Goal: Task Accomplishment & Management: Complete application form

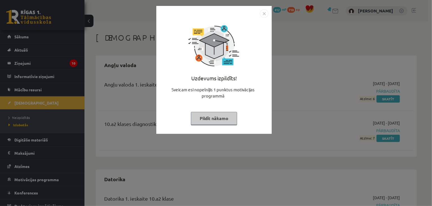
click at [263, 11] on img "Close" at bounding box center [264, 13] width 8 height 8
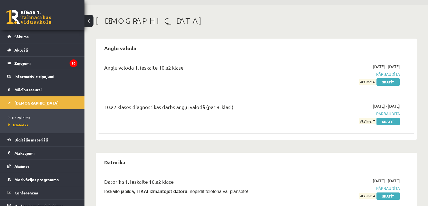
scroll to position [19, 0]
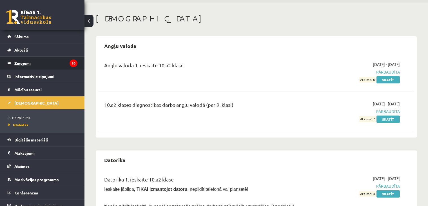
click at [48, 60] on legend "Ziņojumi 10" at bounding box center [45, 63] width 63 height 13
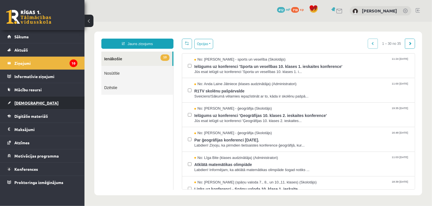
click at [29, 106] on link "[DEMOGRAPHIC_DATA]" at bounding box center [42, 102] width 70 height 13
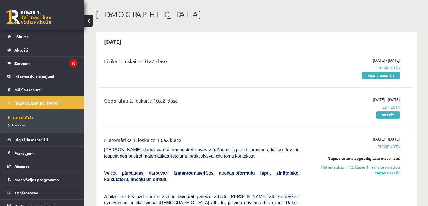
scroll to position [29, 0]
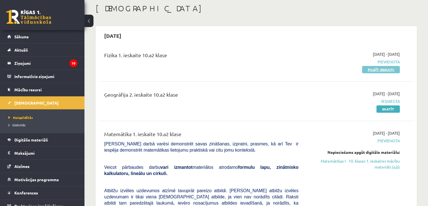
click at [381, 70] on link "Pildīt ieskaiti" at bounding box center [381, 69] width 38 height 7
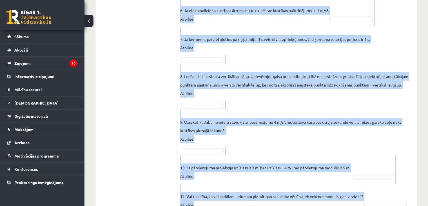
scroll to position [398, 0]
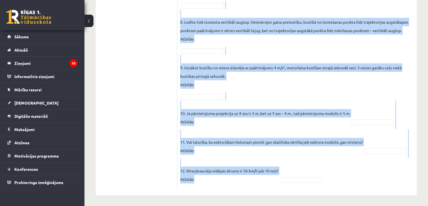
drag, startPoint x: 180, startPoint y: 3, endPoint x: 214, endPoint y: 199, distance: 198.8
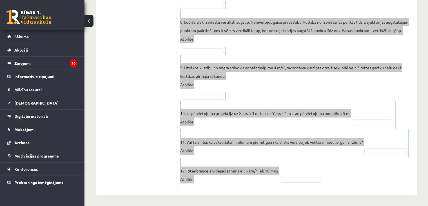
copy div "Vai apgalvojums ir patiess? Pieejamie vārdi Nē Jā Jā Jā Jā Nē Jā Jā Nē Nē Nē Jā…"
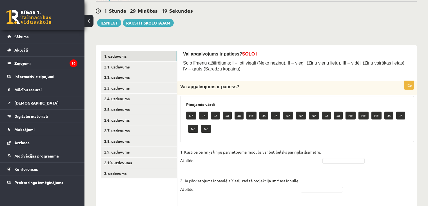
scroll to position [69, 0]
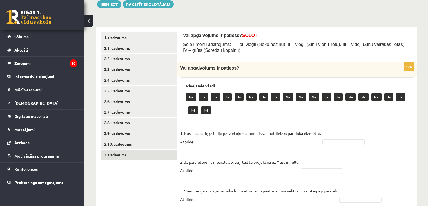
click at [121, 152] on link "3. uzdevums" at bounding box center [139, 155] width 76 height 10
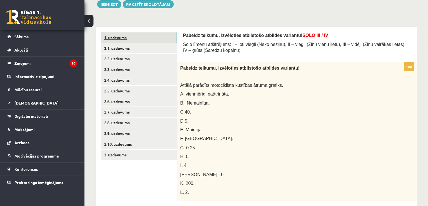
click at [141, 32] on link "1. uzdevums" at bounding box center [139, 37] width 76 height 10
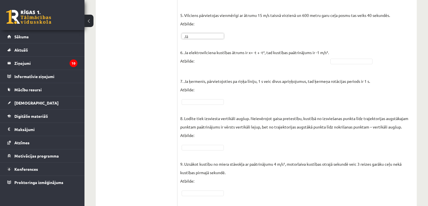
scroll to position [290, 0]
drag, startPoint x: 341, startPoint y: 57, endPoint x: 341, endPoint y: 61, distance: 3.1
click at [191, 97] on fieldset "1. Kustībā pa riņķa līniju pārvietojuma modulis var būt lielāks par riņķa diame…" at bounding box center [297, 88] width 234 height 387
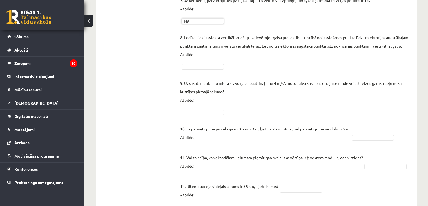
scroll to position [370, 0]
click at [210, 62] on fieldset "1. Kustībā pa riņķa līniju pārvietojuma modulis var būt lielāks par riņķa diame…" at bounding box center [297, 7] width 234 height 387
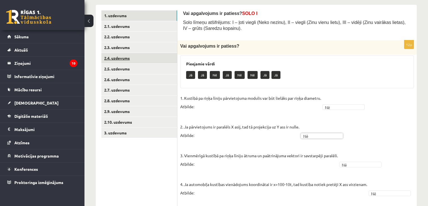
scroll to position [90, 0]
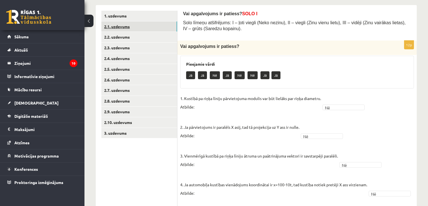
click at [112, 24] on link "2.1. uzdevums" at bounding box center [139, 26] width 76 height 10
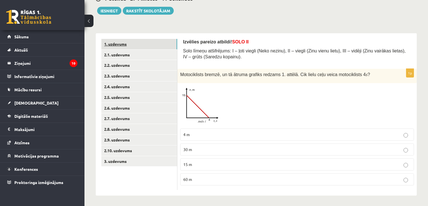
click at [136, 42] on link "1. uzdevums" at bounding box center [139, 44] width 76 height 10
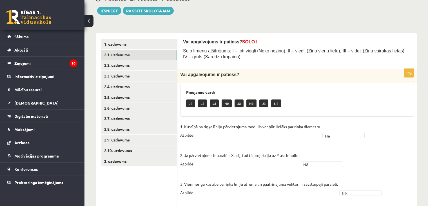
click at [124, 55] on link "2.1. uzdevums" at bounding box center [139, 55] width 76 height 10
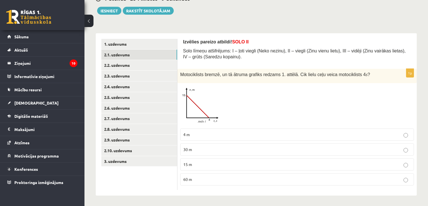
click at [199, 134] on p "4 m" at bounding box center [297, 135] width 228 height 6
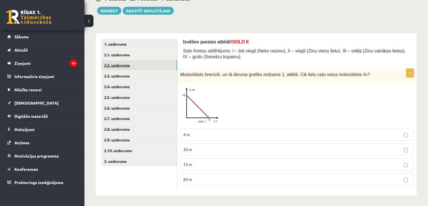
click at [151, 65] on link "2.2. uzdevums" at bounding box center [139, 65] width 76 height 10
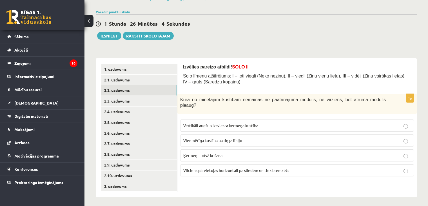
scroll to position [40, 0]
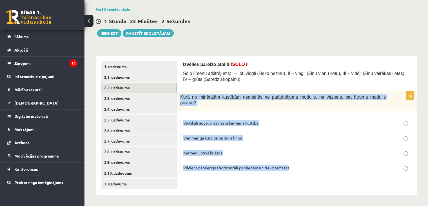
drag, startPoint x: 180, startPoint y: 98, endPoint x: 292, endPoint y: 160, distance: 127.8
click at [292, 160] on div "1p Kurā no minētajām kustībām nemainās ne paātrinājuma modulis, ne virziens, be…" at bounding box center [297, 134] width 239 height 87
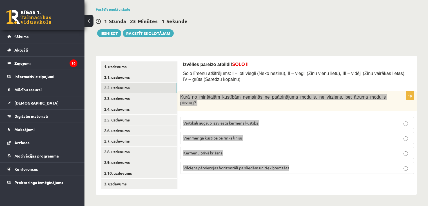
copy div "Kurā no minētajām kustībām nemainās ne paātrinājuma modulis, ne virziens, bet ā…"
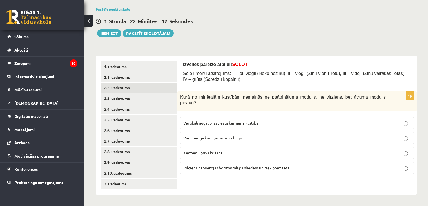
click at [269, 84] on div "Izvēlies pareizo atbildi! SOLO II Solo līmeņu atšifrējums: I – ļoti viegli (Nek…" at bounding box center [297, 73] width 228 height 24
click at [216, 150] on span "Ķermeņu brīvā krišana" at bounding box center [202, 152] width 39 height 5
click at [127, 95] on link "2.3. uzdevums" at bounding box center [139, 98] width 76 height 10
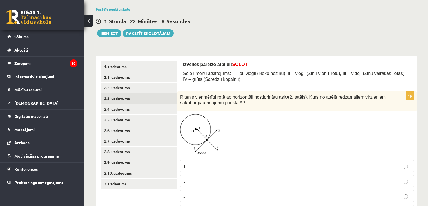
scroll to position [72, 0]
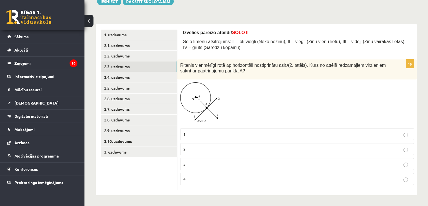
drag, startPoint x: 243, startPoint y: 179, endPoint x: 242, endPoint y: 182, distance: 3.0
click at [242, 182] on label "4" at bounding box center [297, 179] width 234 height 12
click at [132, 78] on link "2.4. uzdevums" at bounding box center [139, 77] width 76 height 10
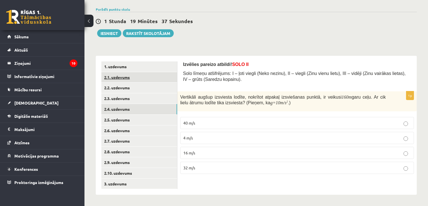
scroll to position [40, 0]
click at [224, 152] on p "16 m/s" at bounding box center [297, 153] width 228 height 6
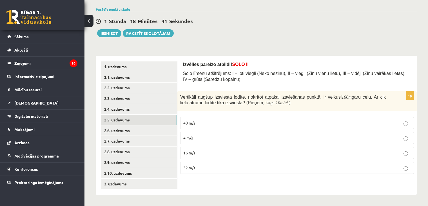
click at [144, 120] on link "2.5. uzdevums" at bounding box center [139, 120] width 76 height 10
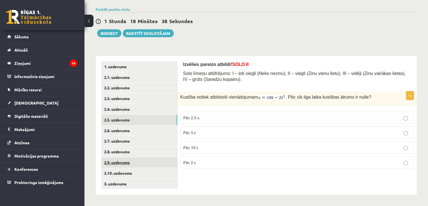
click at [140, 159] on link "2.9. uzdevums" at bounding box center [139, 162] width 76 height 10
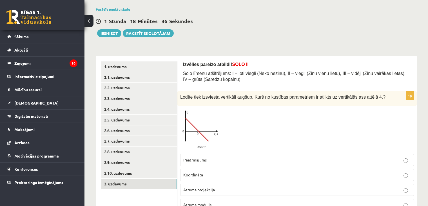
click at [134, 185] on link "3. uzdevums" at bounding box center [139, 184] width 76 height 10
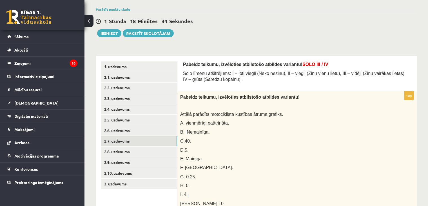
click at [128, 140] on link "2.7. uzdevums" at bounding box center [139, 141] width 76 height 10
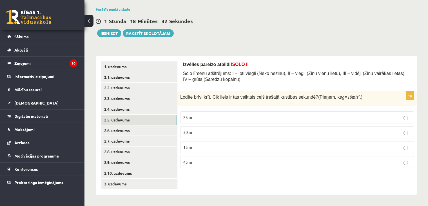
click at [132, 124] on link "2.5. uzdevums" at bounding box center [139, 120] width 76 height 10
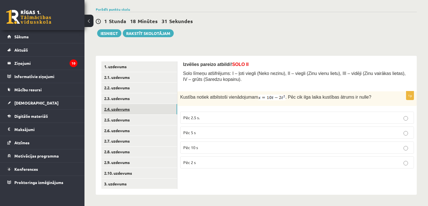
click at [136, 111] on link "2.4. uzdevums" at bounding box center [139, 109] width 76 height 10
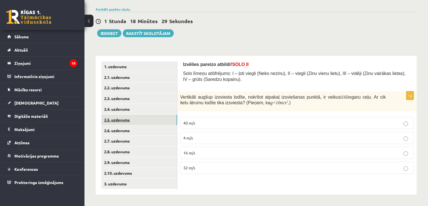
click at [135, 122] on link "2.5. uzdevums" at bounding box center [139, 120] width 76 height 10
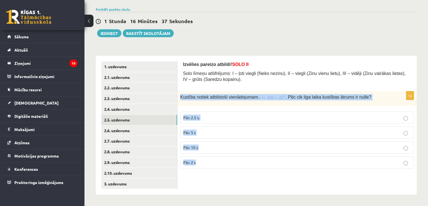
drag, startPoint x: 180, startPoint y: 98, endPoint x: 249, endPoint y: 158, distance: 91.4
click at [249, 158] on div "1p Kustība notiek atbilstoši vienādojumam . Pēc cik ilga laika kustības ātrums …" at bounding box center [297, 132] width 239 height 82
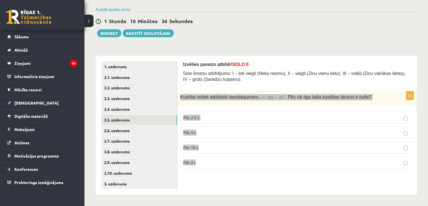
copy div "Kustība notiek atbilstoši vienādojumam . Pēc cik ilga laika kustības ātrums ir …"
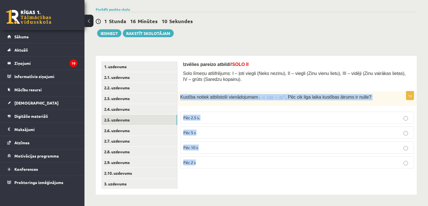
click at [271, 91] on div "Kustība notiek atbilstoši vienādojumam . Pēc cik ilga laika kustības ātrums ir …" at bounding box center [297, 98] width 239 height 15
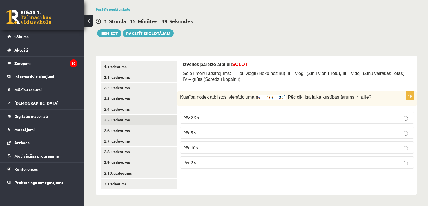
click at [219, 117] on p "Pēc 2.5 s." at bounding box center [297, 118] width 228 height 6
click at [156, 134] on link "2.6. uzdevums" at bounding box center [139, 130] width 76 height 10
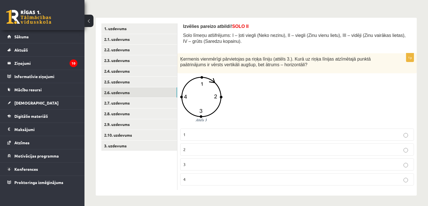
scroll to position [77, 0]
click at [243, 165] on p "3" at bounding box center [297, 165] width 228 height 6
click at [107, 106] on link "2.7. uzdevums" at bounding box center [139, 103] width 76 height 10
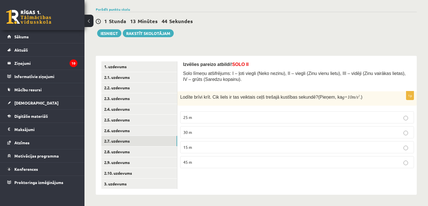
click at [244, 133] on p "30 m" at bounding box center [297, 132] width 228 height 6
click at [107, 154] on link "2.8. uzdevums" at bounding box center [139, 152] width 76 height 10
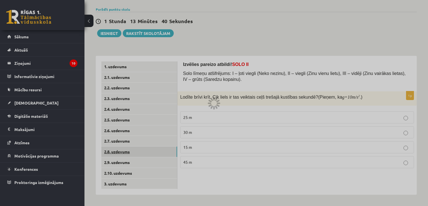
click at [107, 154] on div at bounding box center [214, 103] width 428 height 206
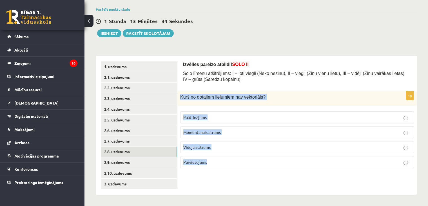
drag, startPoint x: 181, startPoint y: 97, endPoint x: 208, endPoint y: 160, distance: 68.9
click at [208, 160] on div "1p Kurš no dotajiem lielumiem nav vektoriāls ? Paātrinājums Momentānais ātrums …" at bounding box center [297, 131] width 239 height 81
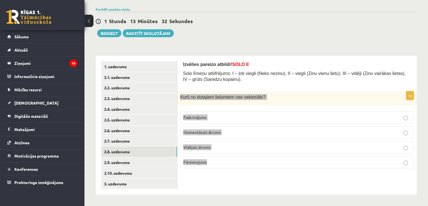
copy div "Kurš no dotajiem lielumiem nav vektoriāls ? Paātrinājums Momentānais ātrums Vid…"
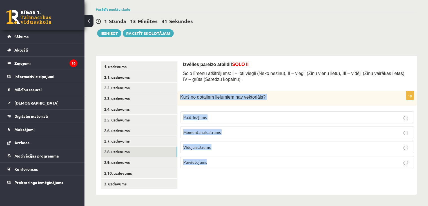
click at [283, 100] on div "Kurš no dotajiem lielumiem nav vektoriāls ?" at bounding box center [297, 98] width 239 height 14
click at [116, 139] on link "2.7. uzdevums" at bounding box center [139, 141] width 76 height 10
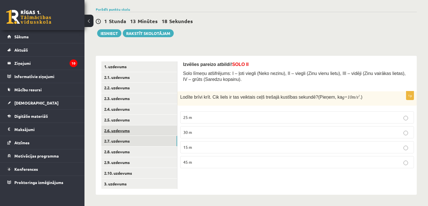
click at [128, 130] on link "2.6. uzdevums" at bounding box center [139, 130] width 76 height 10
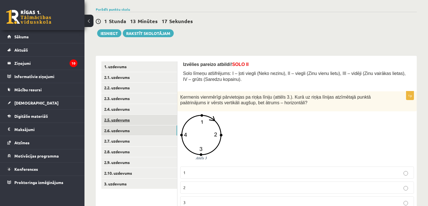
click at [126, 120] on link "2.5. uzdevums" at bounding box center [139, 120] width 76 height 10
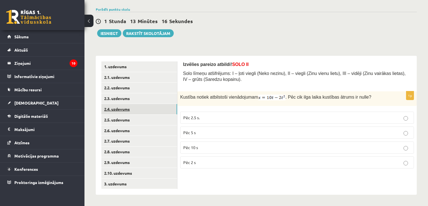
click at [127, 106] on link "2.4. uzdevums" at bounding box center [139, 109] width 76 height 10
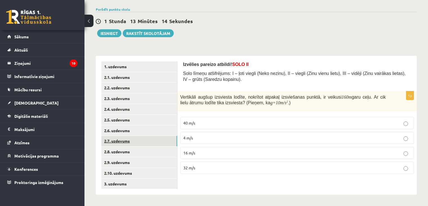
click at [132, 143] on link "2.7. uzdevums" at bounding box center [139, 141] width 76 height 10
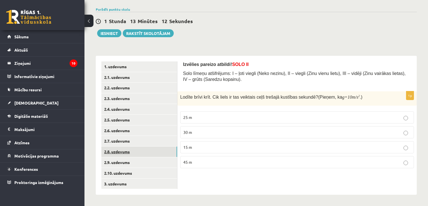
click at [125, 149] on link "2.8. uzdevums" at bounding box center [139, 152] width 76 height 10
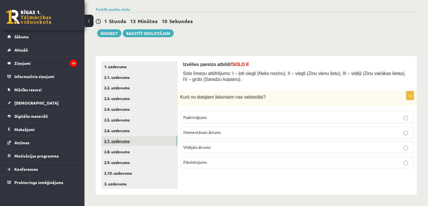
click at [127, 143] on link "2.7. uzdevums" at bounding box center [139, 141] width 76 height 10
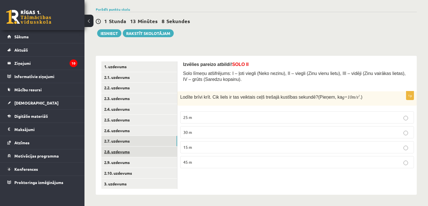
click at [128, 151] on link "2.8. uzdevums" at bounding box center [139, 152] width 76 height 10
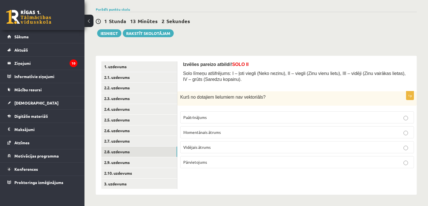
click at [212, 145] on p "Vidējais ātrums" at bounding box center [297, 147] width 228 height 6
click at [146, 164] on link "2.9. uzdevums" at bounding box center [139, 162] width 76 height 10
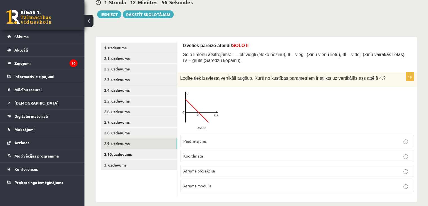
scroll to position [65, 0]
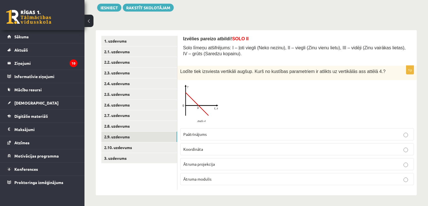
click at [214, 162] on span "Ātruma projekcija" at bounding box center [199, 163] width 32 height 5
click at [139, 145] on link "2.10. uzdevums" at bounding box center [139, 147] width 76 height 10
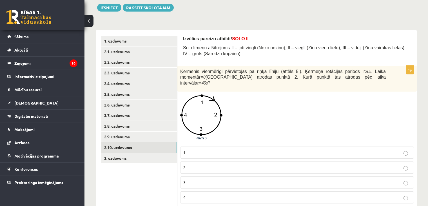
scroll to position [78, 0]
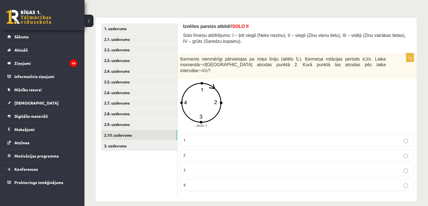
click at [149, 151] on ul "1. uzdevums 2.1. uzdevums 2.2. uzdevums 2.3. uzdevums 2.4. uzdevums 2.5. uzdevu…" at bounding box center [139, 109] width 76 height 172
click at [150, 146] on link "3. uzdevums" at bounding box center [139, 146] width 76 height 10
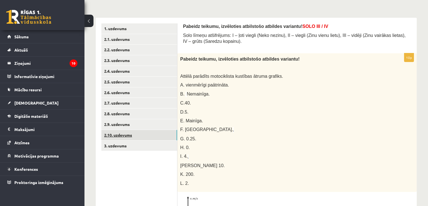
click at [161, 134] on link "2.10. uzdevums" at bounding box center [139, 135] width 76 height 10
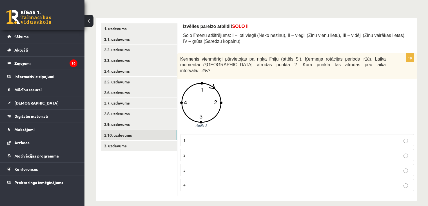
click at [161, 134] on link "2.10. uzdevums" at bounding box center [139, 135] width 76 height 10
click at [156, 143] on link "3. uzdevums" at bounding box center [139, 146] width 76 height 10
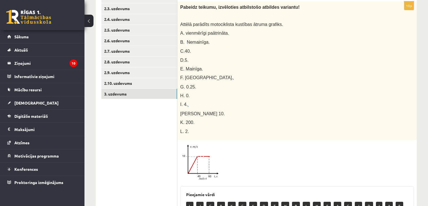
scroll to position [130, 0]
click at [150, 83] on link "2.10. uzdevums" at bounding box center [139, 83] width 76 height 10
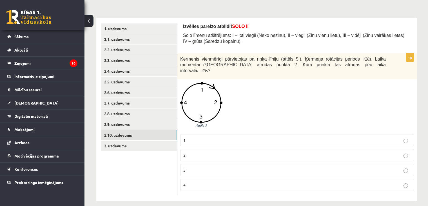
click at [250, 137] on p "1" at bounding box center [297, 140] width 228 height 6
click at [155, 144] on link "3. uzdevums" at bounding box center [139, 146] width 76 height 10
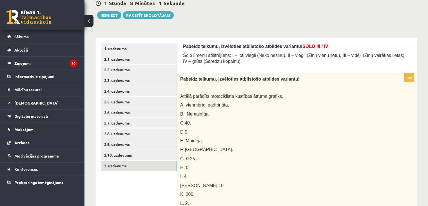
scroll to position [57, 0]
drag, startPoint x: 181, startPoint y: 79, endPoint x: 203, endPoint y: 101, distance: 30.9
click at [203, 101] on div "Pabeidz teikumu, izvēloties atbilstošo atbildes variantu! Attēlā parādīts motoc…" at bounding box center [297, 143] width 239 height 139
click at [207, 129] on p "D.5." at bounding box center [283, 132] width 206 height 6
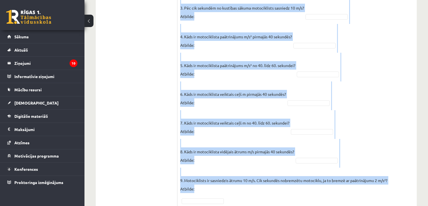
scroll to position [467, 0]
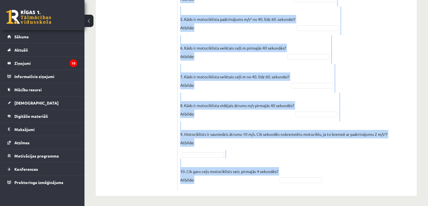
drag, startPoint x: 179, startPoint y: 79, endPoint x: 265, endPoint y: 179, distance: 132.1
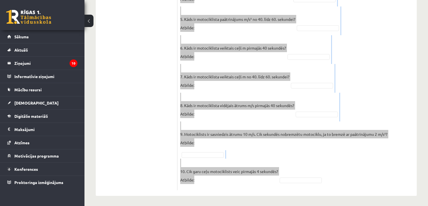
copy div "Pabeidz teikumu, izvēloties atbilstošo atbildes variantu! Attēlā parādīts motoc…"
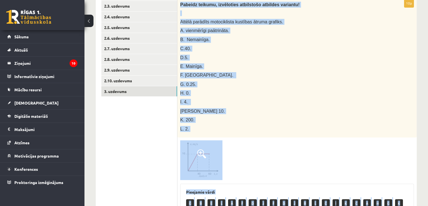
scroll to position [135, 0]
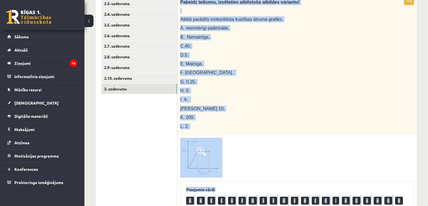
click at [256, 55] on p "D.5." at bounding box center [283, 55] width 206 height 6
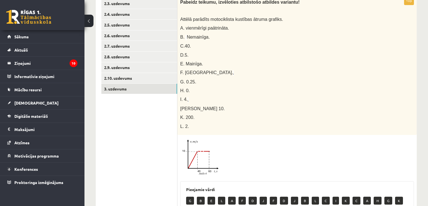
click at [256, 55] on p "D.5." at bounding box center [283, 55] width 206 height 6
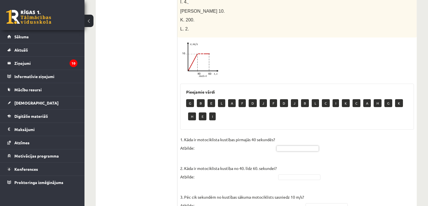
scroll to position [232, 0]
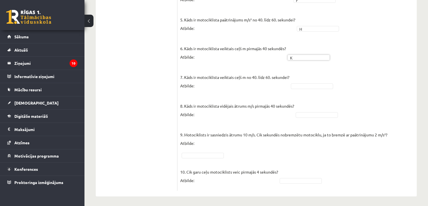
scroll to position [454, 0]
click at [291, 81] on fieldset "1. Kāda ir motociklista kustības pirmajās 40 sekundēs? Atbilde: A * 2. Kāda ir …" at bounding box center [297, 43] width 234 height 287
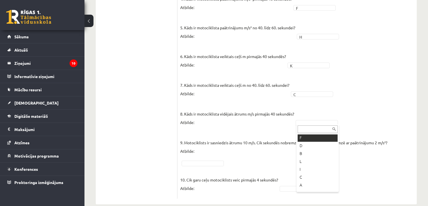
scroll to position [32, 0]
click at [198, 158] on fieldset "1. Kāda ir motociklista kustības pirmajās 40 sekundēs? Atbilde: A * 2. Kāda ir …" at bounding box center [297, 51] width 234 height 287
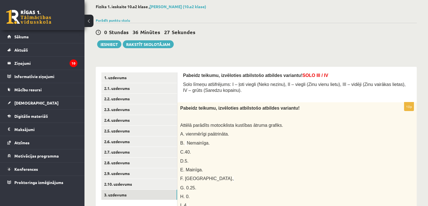
scroll to position [12, 0]
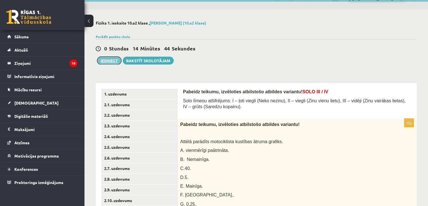
click at [103, 60] on button "Iesniegt" at bounding box center [109, 61] width 24 height 8
